Goal: Task Accomplishment & Management: Use online tool/utility

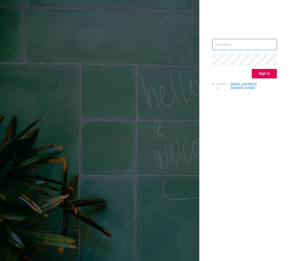
click at [238, 46] on input "text" at bounding box center [244, 44] width 64 height 11
type input "[EMAIL_ADDRESS][DOMAIN_NAME]"
click at [268, 69] on div "[EMAIL_ADDRESS][DOMAIN_NAME] Sign in contact us [EMAIL_ADDRESS][DOMAIN_NAME]" at bounding box center [244, 66] width 64 height 55
click at [267, 72] on button "Sign in" at bounding box center [264, 73] width 25 height 9
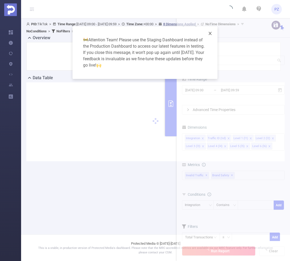
click at [212, 33] on span "Close" at bounding box center [210, 33] width 15 height 15
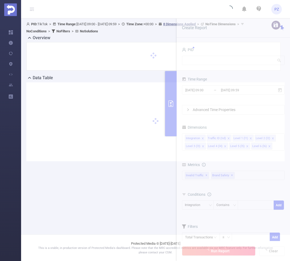
click at [210, 62] on div at bounding box center [153, 56] width 243 height 17
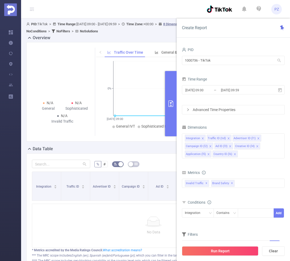
click at [40, 25] on span "PID: TikTok > Time Range: [DATE] 09:00 - [DATE] 09:59 > Time Zone: +00:00 > 8 D…" at bounding box center [135, 27] width 219 height 11
click at [42, 25] on span "PID: TikTok > Time Range: [DATE] 09:00 - [DATE] 09:59 > Time Zone: +00:00 > 8 D…" at bounding box center [135, 27] width 219 height 11
click at [203, 62] on input "1000736 - TikTok" at bounding box center [233, 60] width 103 height 9
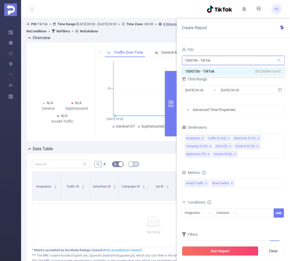
click at [203, 62] on input "1000736 - TikTok" at bounding box center [233, 60] width 103 height 9
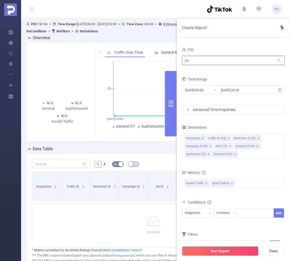
type input "ג"
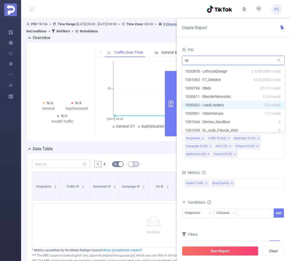
type input "d"
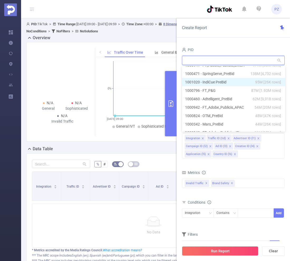
scroll to position [45, 0]
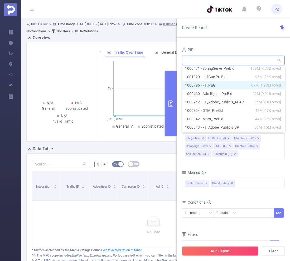
click at [226, 87] on li "1000796 - FT_P&G 87M [1.93M rows]" at bounding box center [233, 85] width 103 height 8
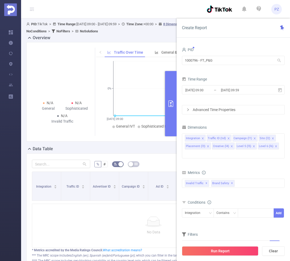
click at [108, 138] on div "N/A General N/A Sophisticated N/A Invalid Traffic Traffic Over Time General & S…" at bounding box center [153, 92] width 254 height 100
click at [137, 146] on div "N/A General N/A Sophisticated N/A Invalid Traffic Traffic Over Time General & S…" at bounding box center [153, 94] width 258 height 104
click at [275, 8] on span "PZ" at bounding box center [276, 9] width 4 height 11
click at [247, 36] on link "Logout" at bounding box center [253, 38] width 58 height 7
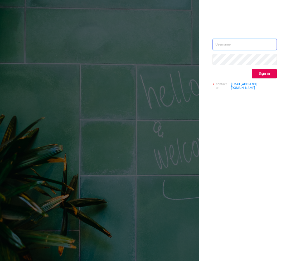
click at [246, 46] on input "text" at bounding box center [244, 44] width 64 height 11
type input "[EMAIL_ADDRESS][DOMAIN_NAME]"
click at [260, 74] on button "Sign in" at bounding box center [264, 73] width 25 height 9
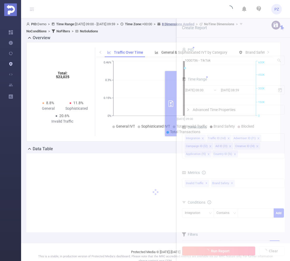
type input "[DATE] 09:00"
type input "[DATE] 09:59"
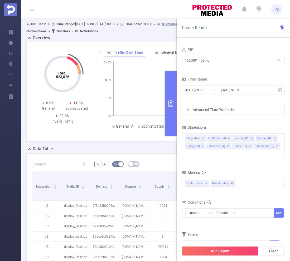
click at [277, 8] on span "PZ" at bounding box center [276, 9] width 4 height 11
click at [171, 20] on div "PID: Demo > Time Range: [DATE] 09:00 - [DATE] 09:59 > Time Zone: +00:00 > 8 Dim…" at bounding box center [155, 192] width 269 height 348
click at [250, 61] on input "1000001 - Demo" at bounding box center [233, 60] width 103 height 9
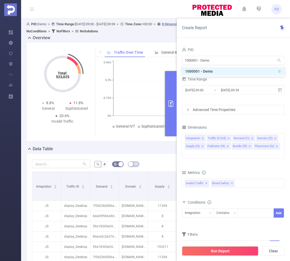
click at [250, 42] on div "PID 1000001 - Demo 1000001 - Demo Time Range [DATE] 09:00 _ [DATE] 09:59 Advanc…" at bounding box center [233, 156] width 113 height 230
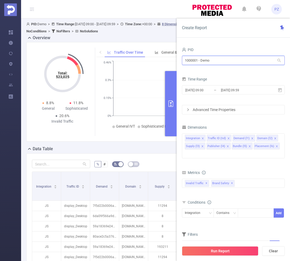
click at [217, 60] on input "1000001 - Demo" at bounding box center [233, 60] width 103 height 9
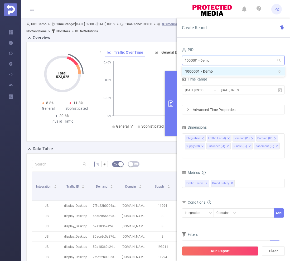
click at [217, 59] on input "1000001 - Demo" at bounding box center [233, 60] width 103 height 9
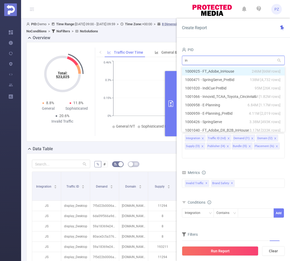
type input "i"
type input "inter"
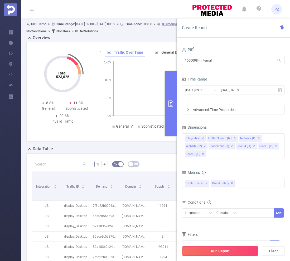
click at [242, 254] on button "Run Report" at bounding box center [220, 251] width 76 height 9
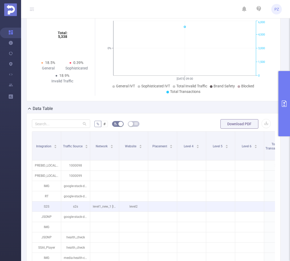
scroll to position [52, 0]
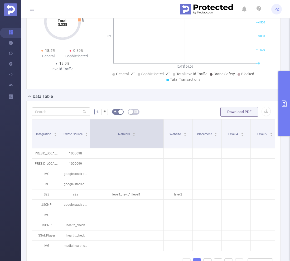
drag, startPoint x: 119, startPoint y: 139, endPoint x: 158, endPoint y: 141, distance: 39.0
click at [158, 132] on tr "Integration Traffic Source Network Website Placement Level 4 Level 5 Level 6 To…" at bounding box center [286, 126] width 508 height 12
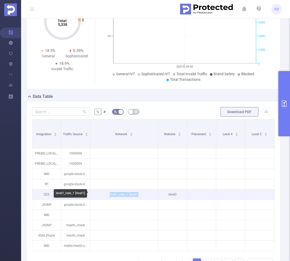
drag, startPoint x: 138, startPoint y: 194, endPoint x: 107, endPoint y: 194, distance: 31.6
click at [106, 194] on p "level1_new_1 [level1]" at bounding box center [124, 195] width 68 height 10
click at [107, 194] on p "level1_new_1 [level1]" at bounding box center [124, 195] width 68 height 10
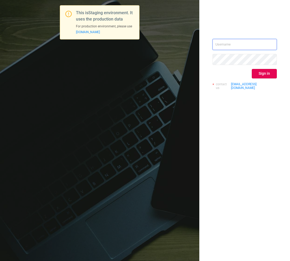
click at [246, 47] on input "text" at bounding box center [244, 44] width 64 height 11
click at [210, 21] on div "[EMAIL_ADDRESS] Sign in contact us [EMAIL_ADDRESS][DOMAIN_NAME]" at bounding box center [244, 130] width 91 height 261
click at [264, 75] on button "Sign in" at bounding box center [264, 73] width 25 height 9
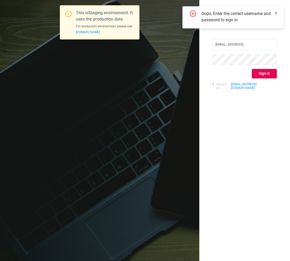
click at [276, 13] on icon "icon: close" at bounding box center [276, 13] width 3 height 3
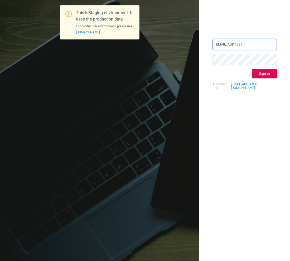
click at [258, 44] on input "paz@protected.medi" at bounding box center [244, 44] width 64 height 11
type input "[EMAIL_ADDRESS][DOMAIN_NAME]"
click at [263, 73] on button "Sign in" at bounding box center [264, 73] width 25 height 9
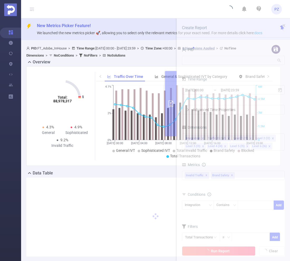
click at [171, 83] on div "16/06 00:00 16/06 04:00 16/06 08:00 16/06 12:00 16/06 16:00 16/06 23:00 0% 2% 4…" at bounding box center [184, 125] width 177 height 89
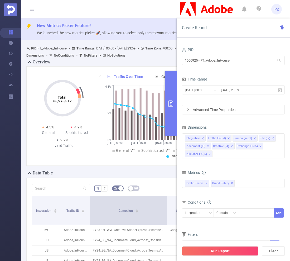
drag, startPoint x: 119, startPoint y: 208, endPoint x: 167, endPoint y: 211, distance: 48.1
click at [167, 211] on span at bounding box center [167, 210] width 3 height 29
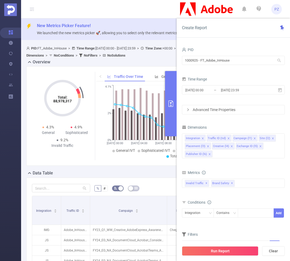
click at [169, 110] on button "primary" at bounding box center [171, 103] width 12 height 65
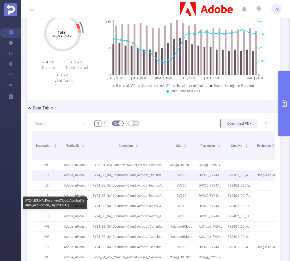
scroll to position [75, 0]
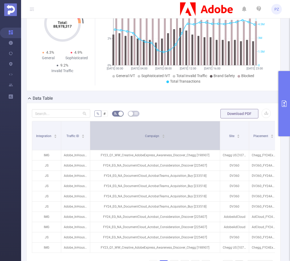
drag, startPoint x: 166, startPoint y: 130, endPoint x: 217, endPoint y: 139, distance: 51.9
click at [218, 138] on span at bounding box center [219, 135] width 3 height 29
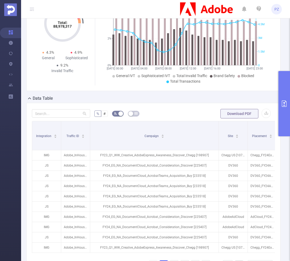
click at [279, 101] on button "primary" at bounding box center [284, 103] width 12 height 65
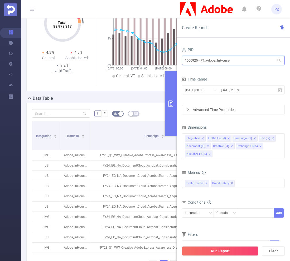
click at [232, 63] on input "1000925 - FT_Adobe_InHouse" at bounding box center [233, 60] width 103 height 9
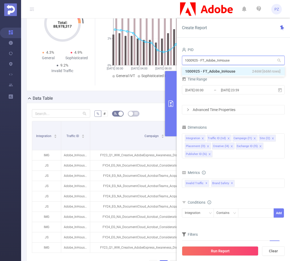
click at [232, 63] on input "1000925 - FT_Adobe_InHouse" at bounding box center [233, 60] width 103 height 9
click at [228, 61] on input "1000925 - FT_Adobe_InHouse" at bounding box center [233, 60] width 103 height 9
